Goal: Obtain resource: Obtain resource

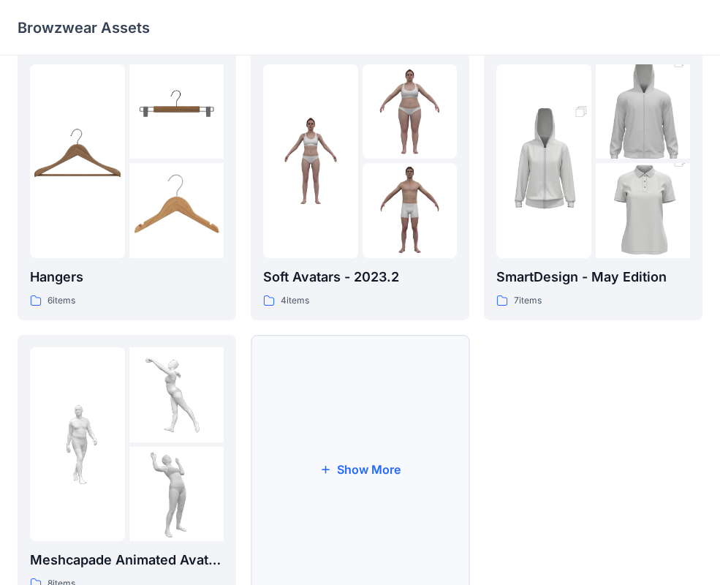
scroll to position [365, 0]
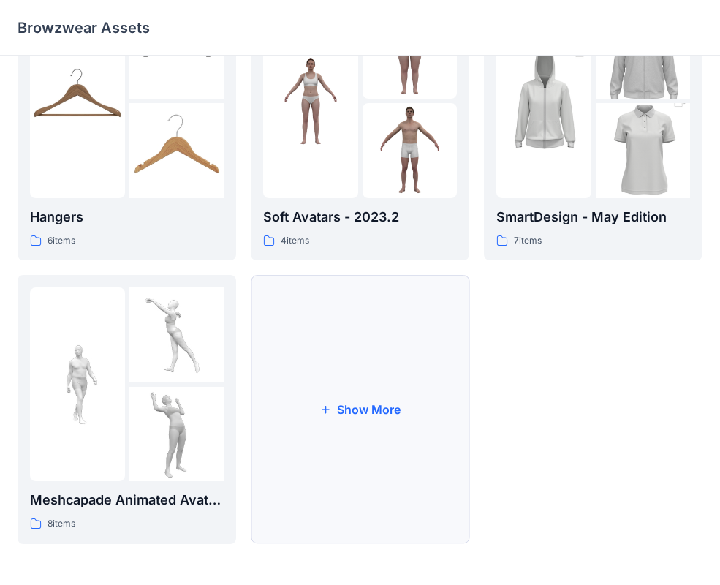
click at [423, 450] on button "Show More" at bounding box center [360, 409] width 219 height 269
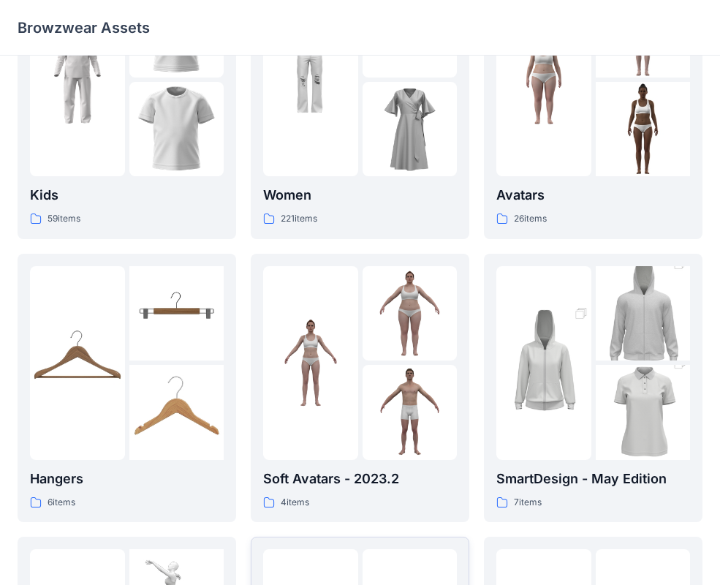
scroll to position [0, 0]
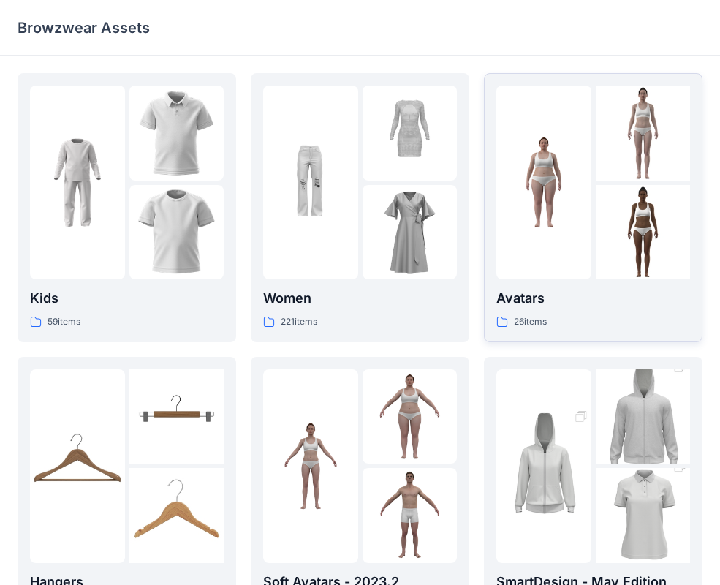
click at [663, 154] on img at bounding box center [643, 133] width 95 height 95
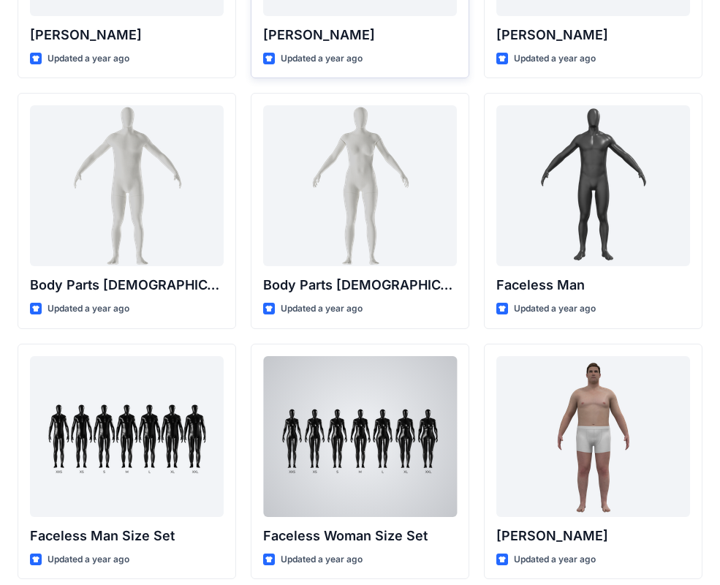
scroll to position [382, 0]
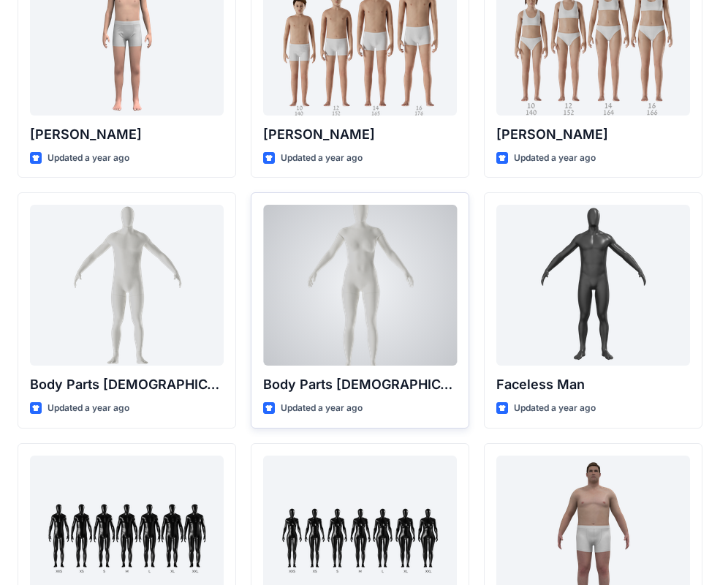
click at [352, 319] on div at bounding box center [360, 285] width 194 height 161
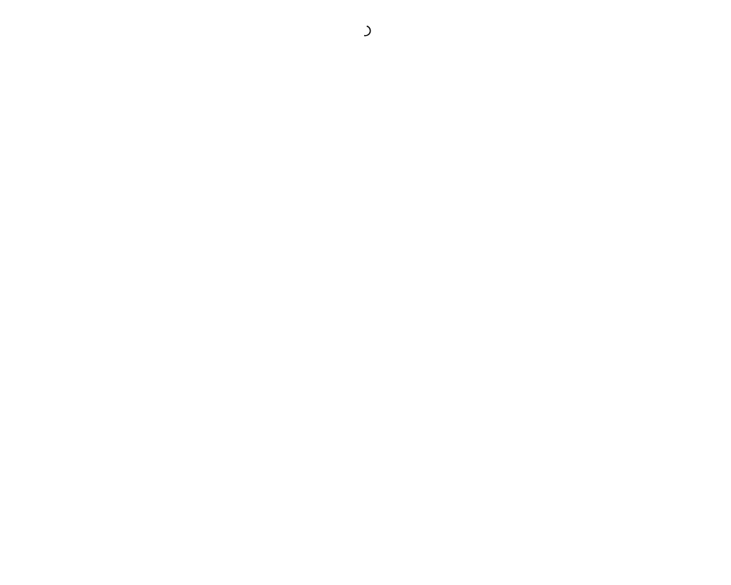
click at [352, 319] on div at bounding box center [365, 292] width 731 height 585
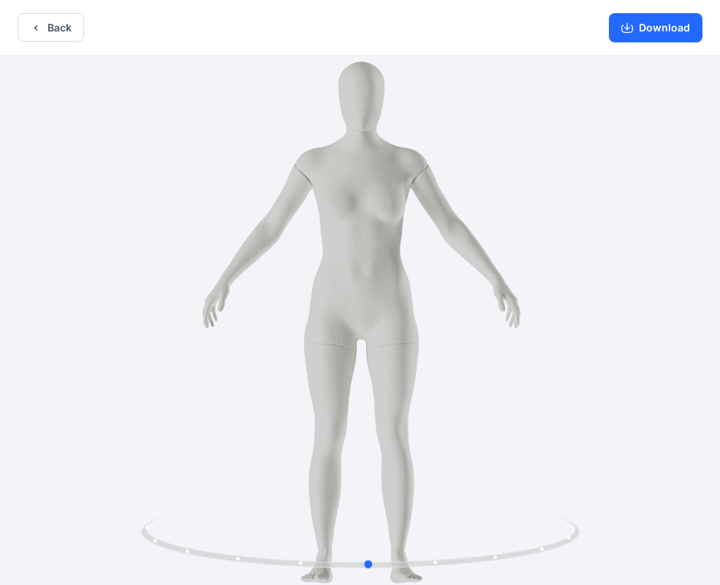
drag, startPoint x: 382, startPoint y: 359, endPoint x: 416, endPoint y: 365, distance: 34.8
click at [416, 365] on div at bounding box center [360, 322] width 720 height 532
click at [652, 39] on button "Download" at bounding box center [656, 27] width 94 height 29
click at [644, 26] on button "Download" at bounding box center [656, 27] width 94 height 29
click at [72, 23] on button "Back" at bounding box center [51, 27] width 67 height 29
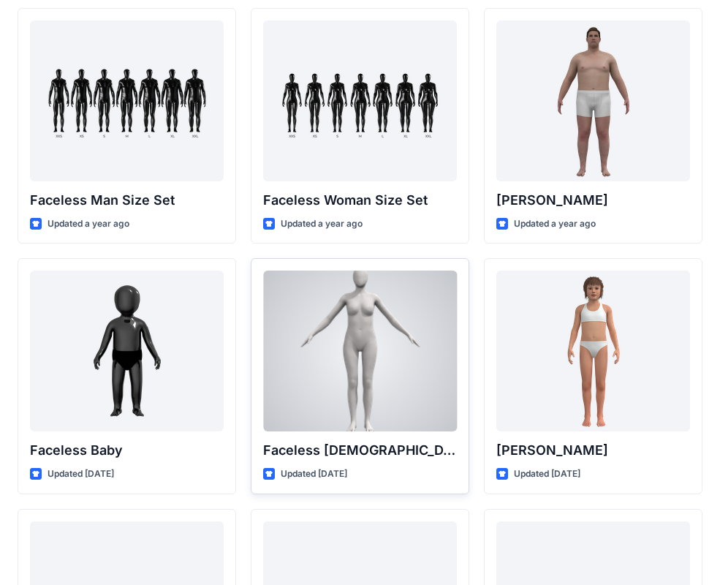
scroll to position [819, 0]
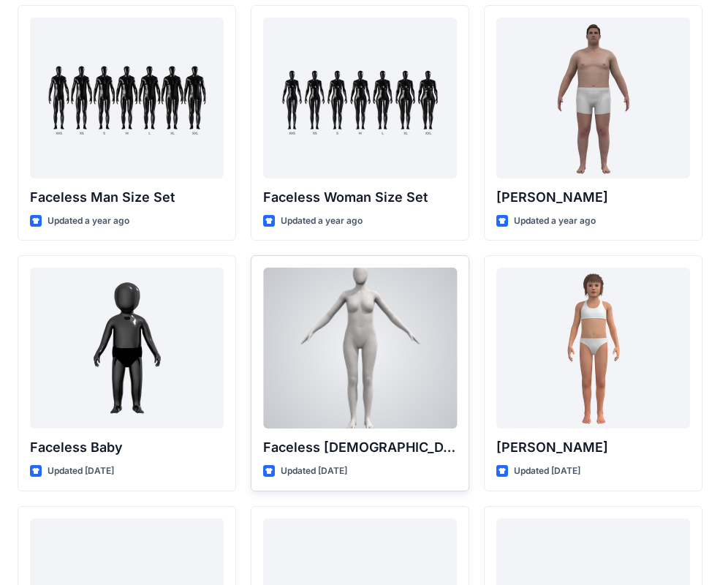
click at [360, 372] on div at bounding box center [360, 348] width 194 height 161
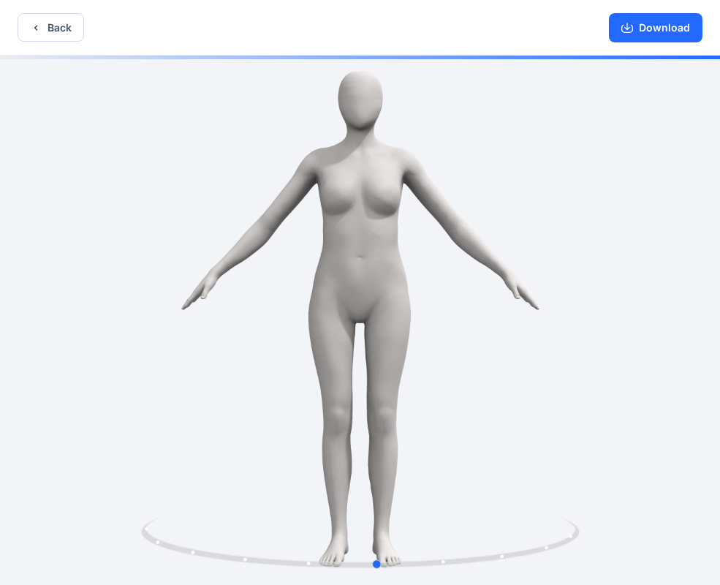
drag, startPoint x: 528, startPoint y: 360, endPoint x: 123, endPoint y: 382, distance: 406.3
click at [123, 382] on div at bounding box center [360, 322] width 720 height 532
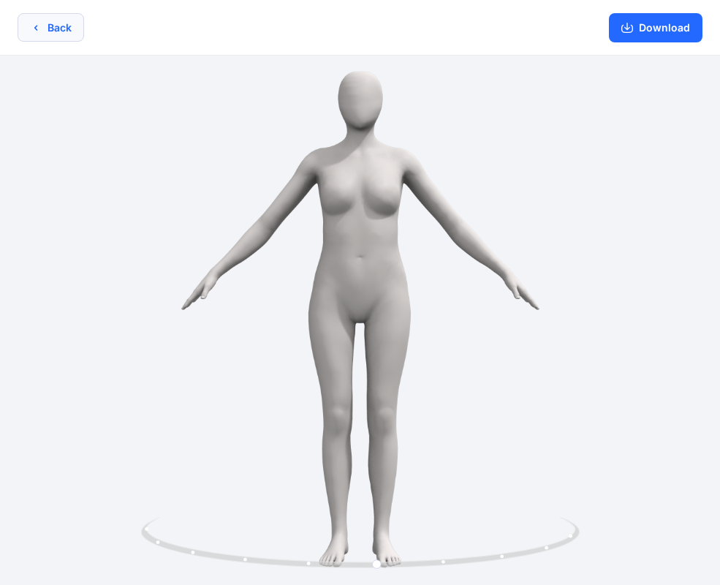
click at [57, 23] on button "Back" at bounding box center [51, 27] width 67 height 29
